Goal: Find specific page/section: Find specific page/section

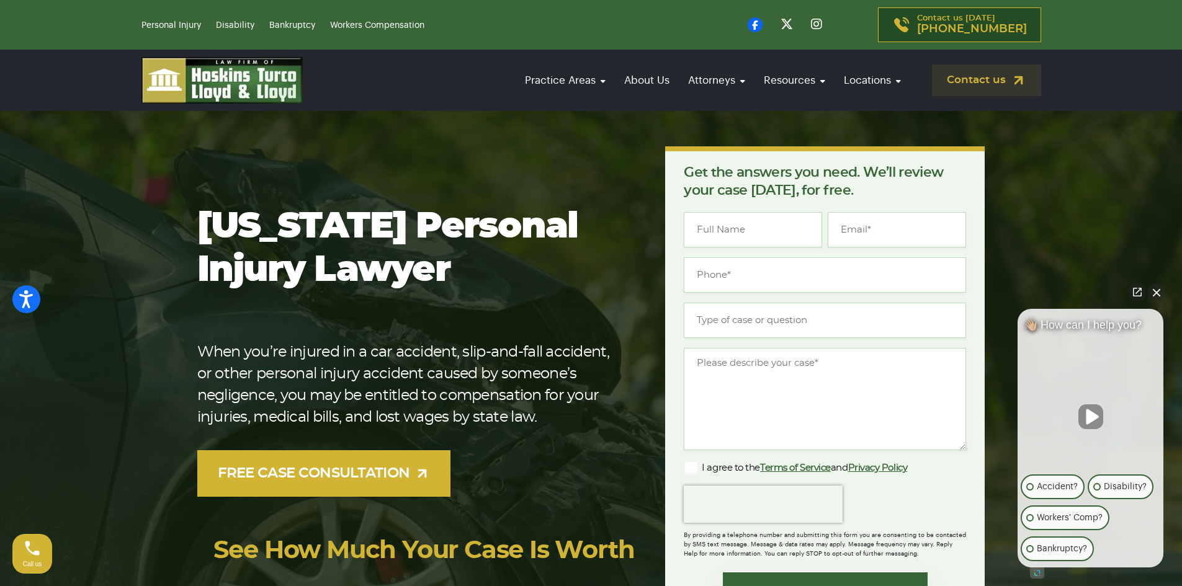
click at [1163, 288] on button "Close Intaker Chat Widget" at bounding box center [1156, 292] width 17 height 17
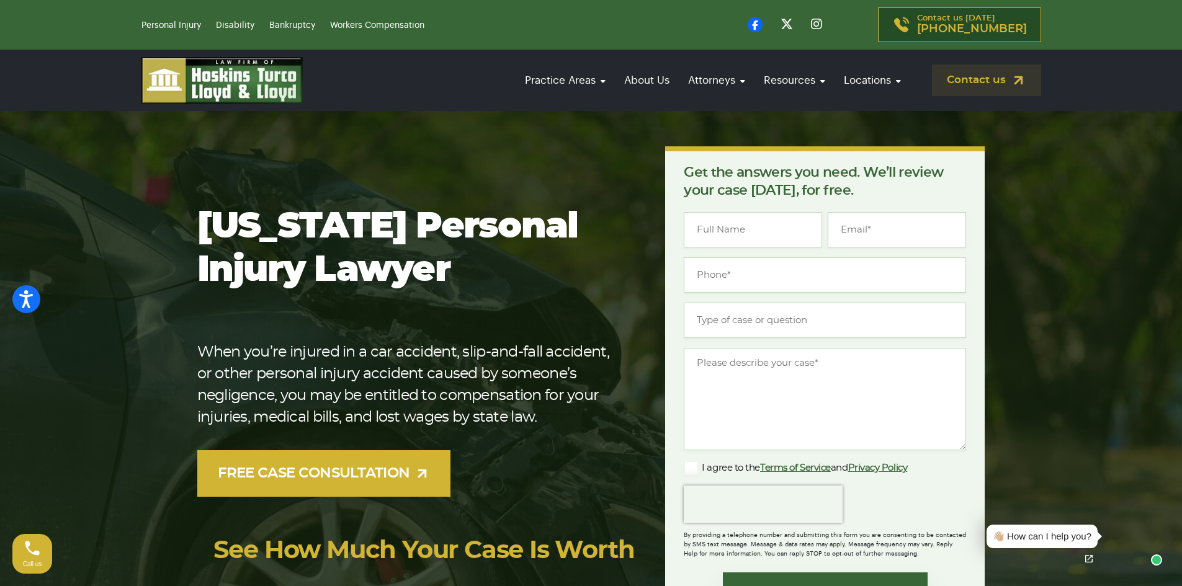
scroll to position [62, 0]
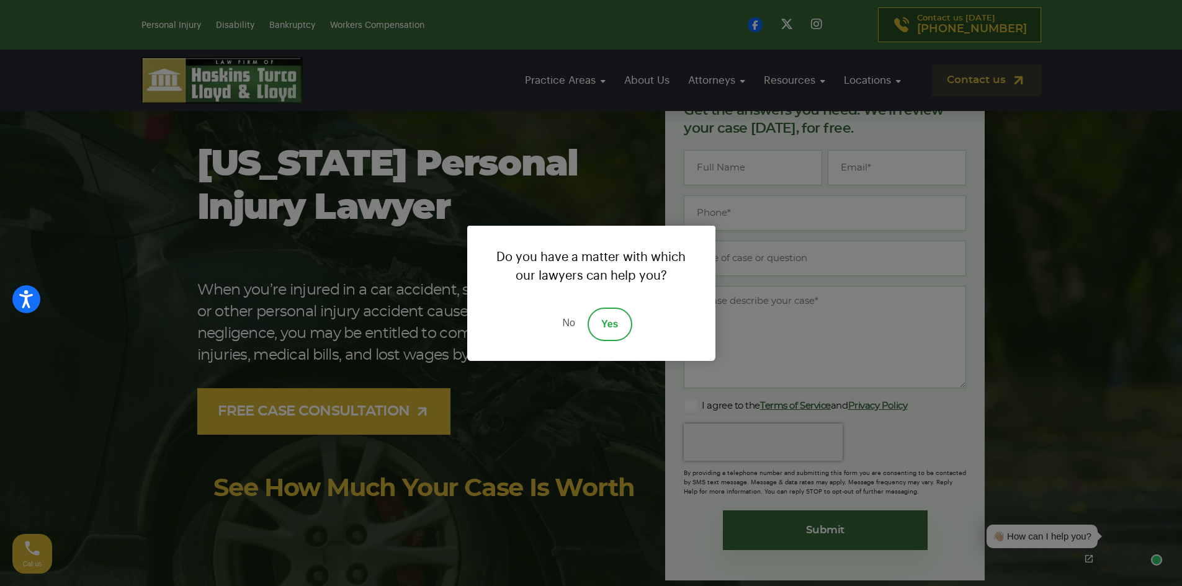
click at [574, 318] on link "No" at bounding box center [568, 325] width 37 height 34
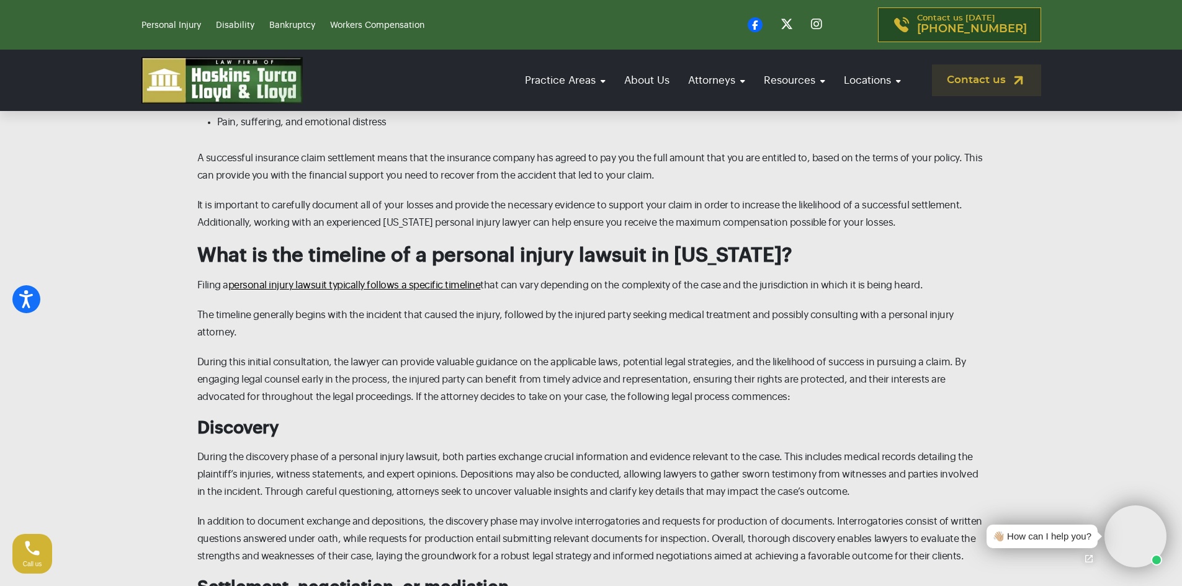
scroll to position [3165, 0]
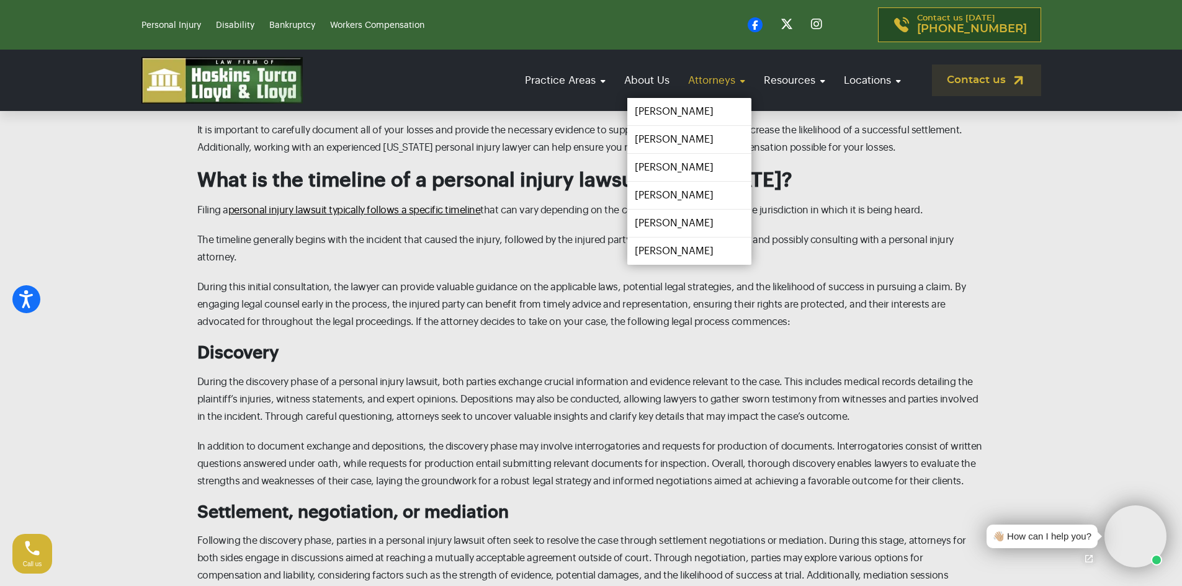
click at [718, 86] on link "Attorneys" at bounding box center [716, 80] width 69 height 35
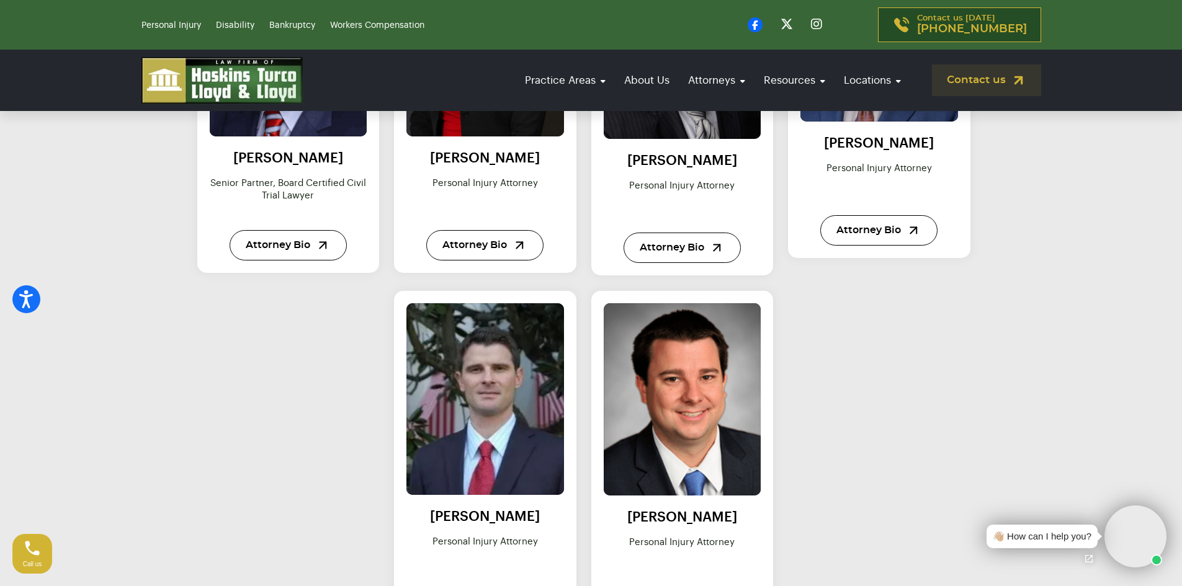
scroll to position [683, 0]
